Goal: Find contact information

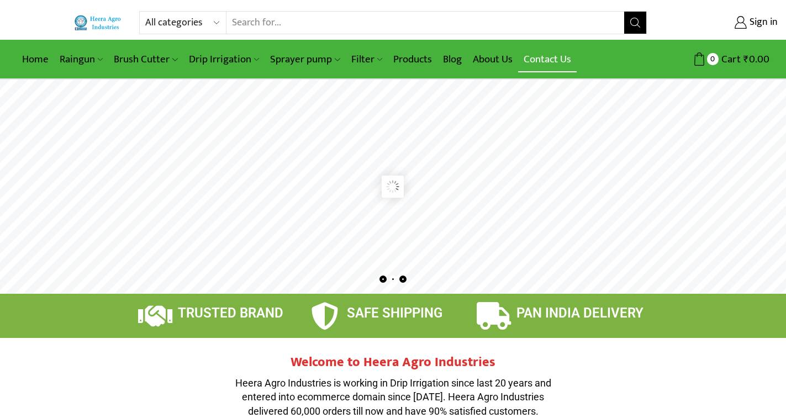
click at [547, 58] on link "Contact Us" at bounding box center [547, 59] width 59 height 26
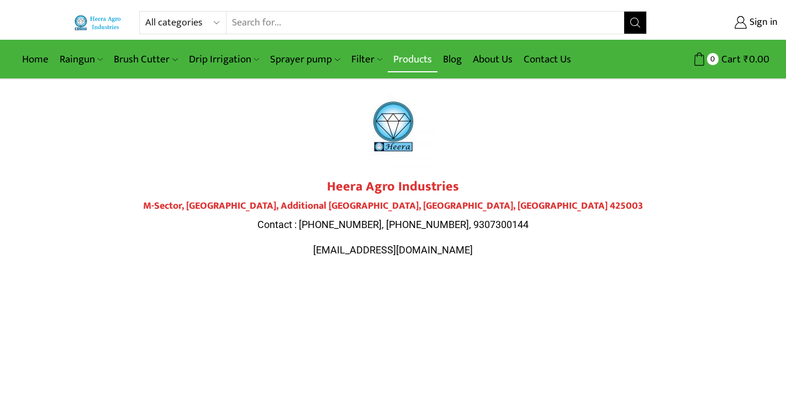
click at [411, 66] on link "Products" at bounding box center [413, 59] width 50 height 26
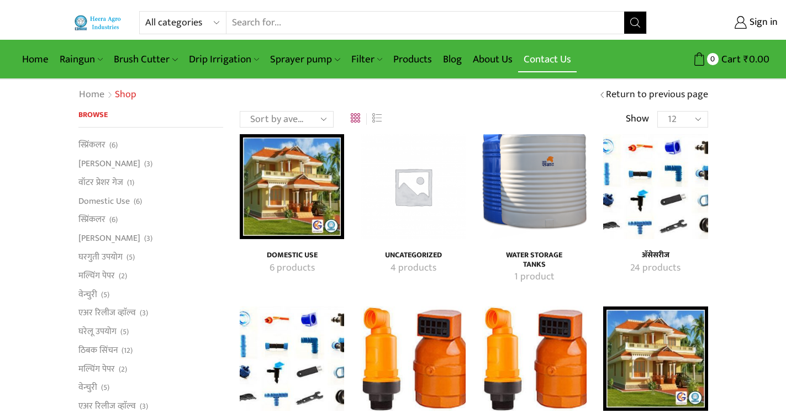
click at [544, 61] on link "Contact Us" at bounding box center [547, 59] width 59 height 26
